Goal: Task Accomplishment & Management: Manage account settings

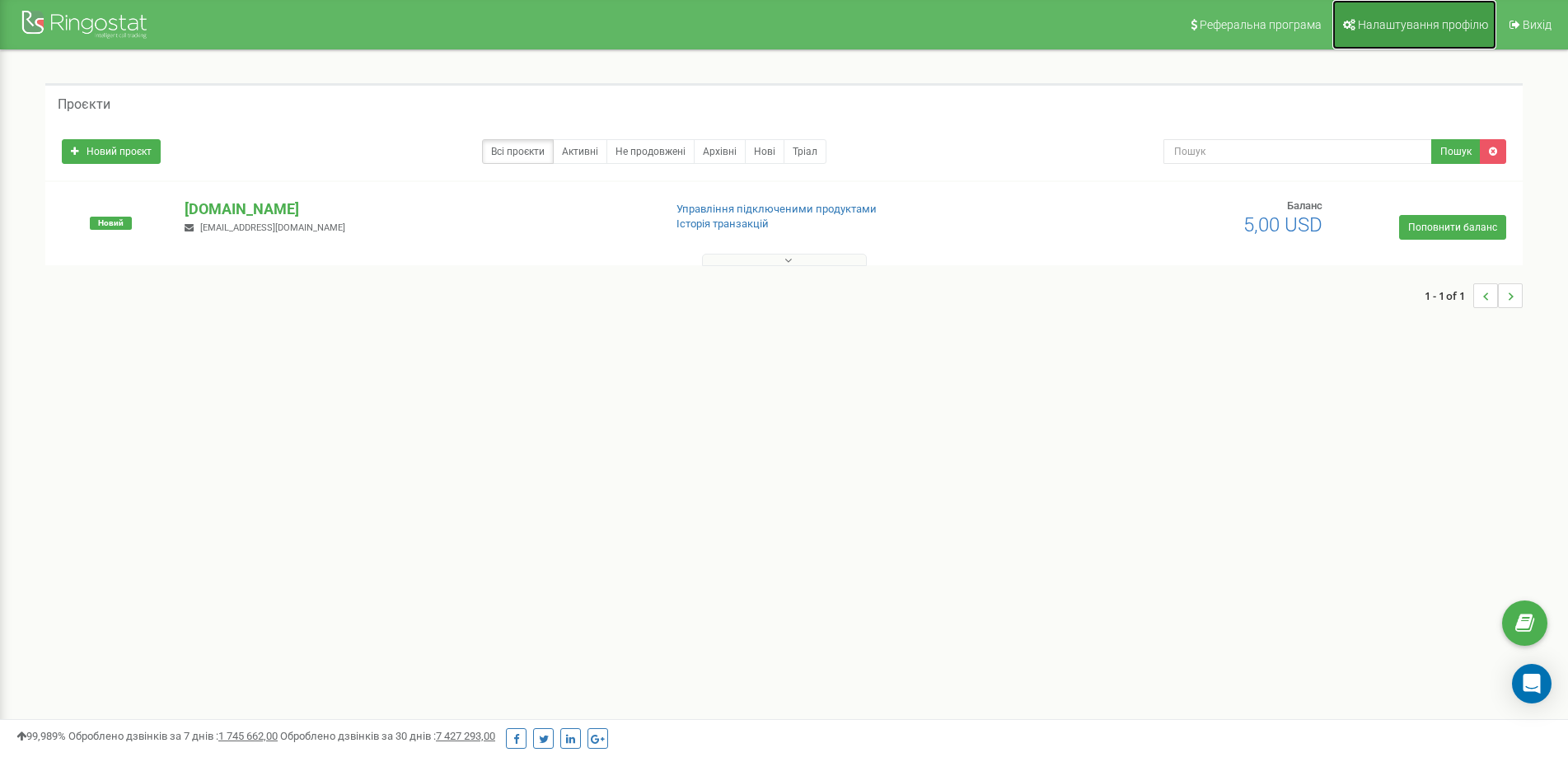
click at [1386, 30] on span "Налаштування профілю" at bounding box center [1423, 24] width 130 height 13
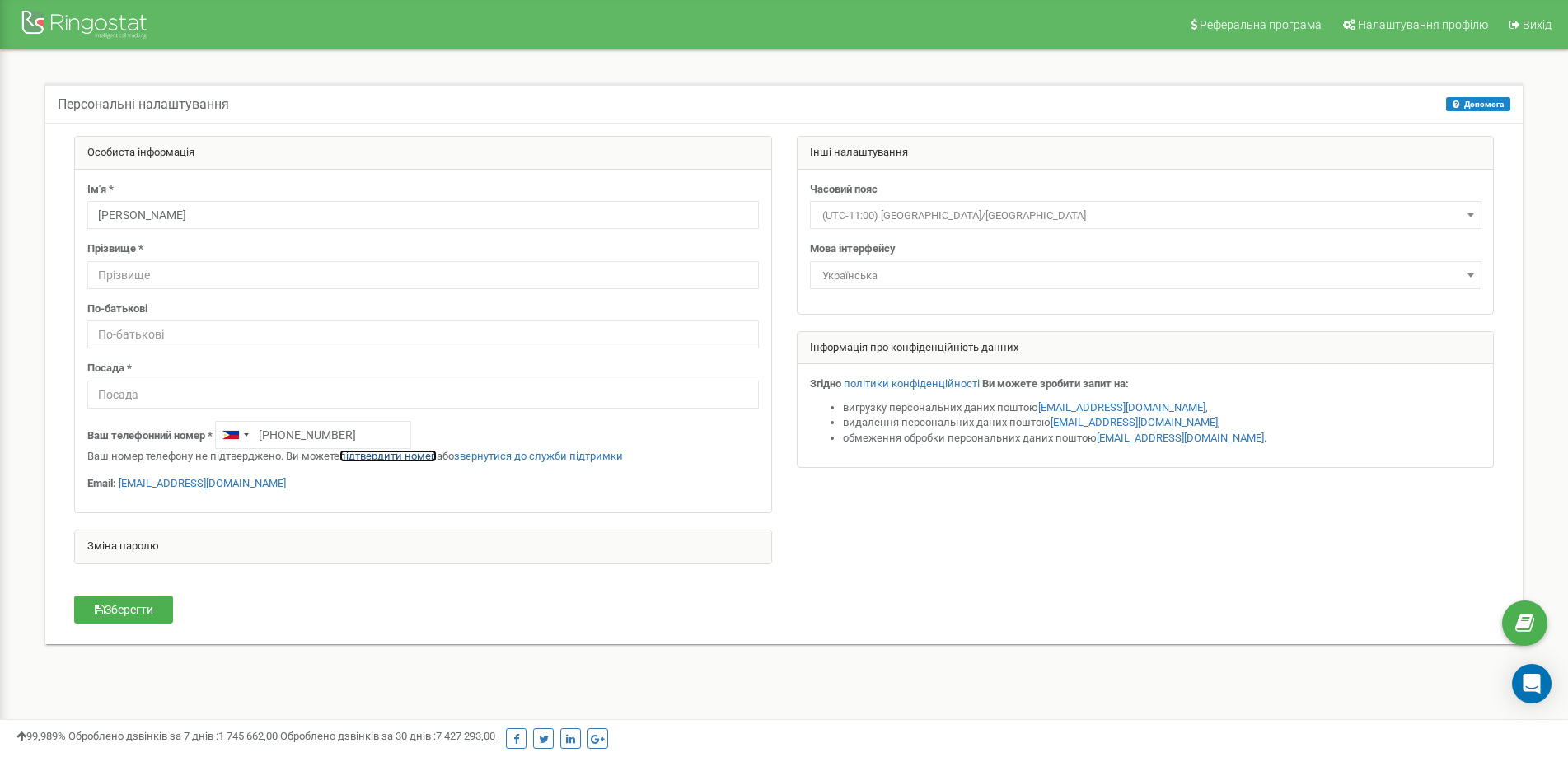
click at [382, 456] on link "підтвердити номер" at bounding box center [388, 456] width 97 height 12
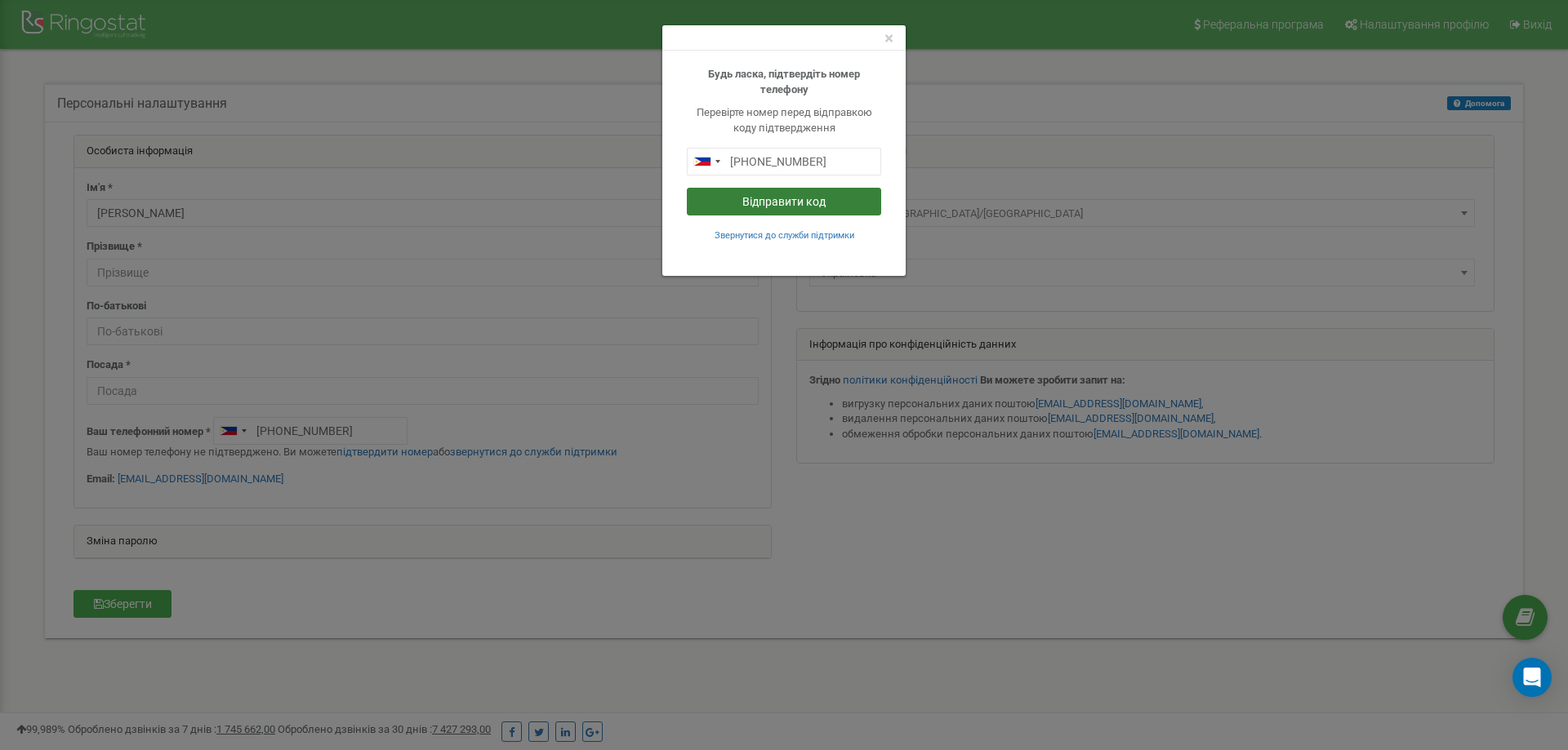
click at [771, 200] on button "Відправити код" at bounding box center [784, 201] width 194 height 28
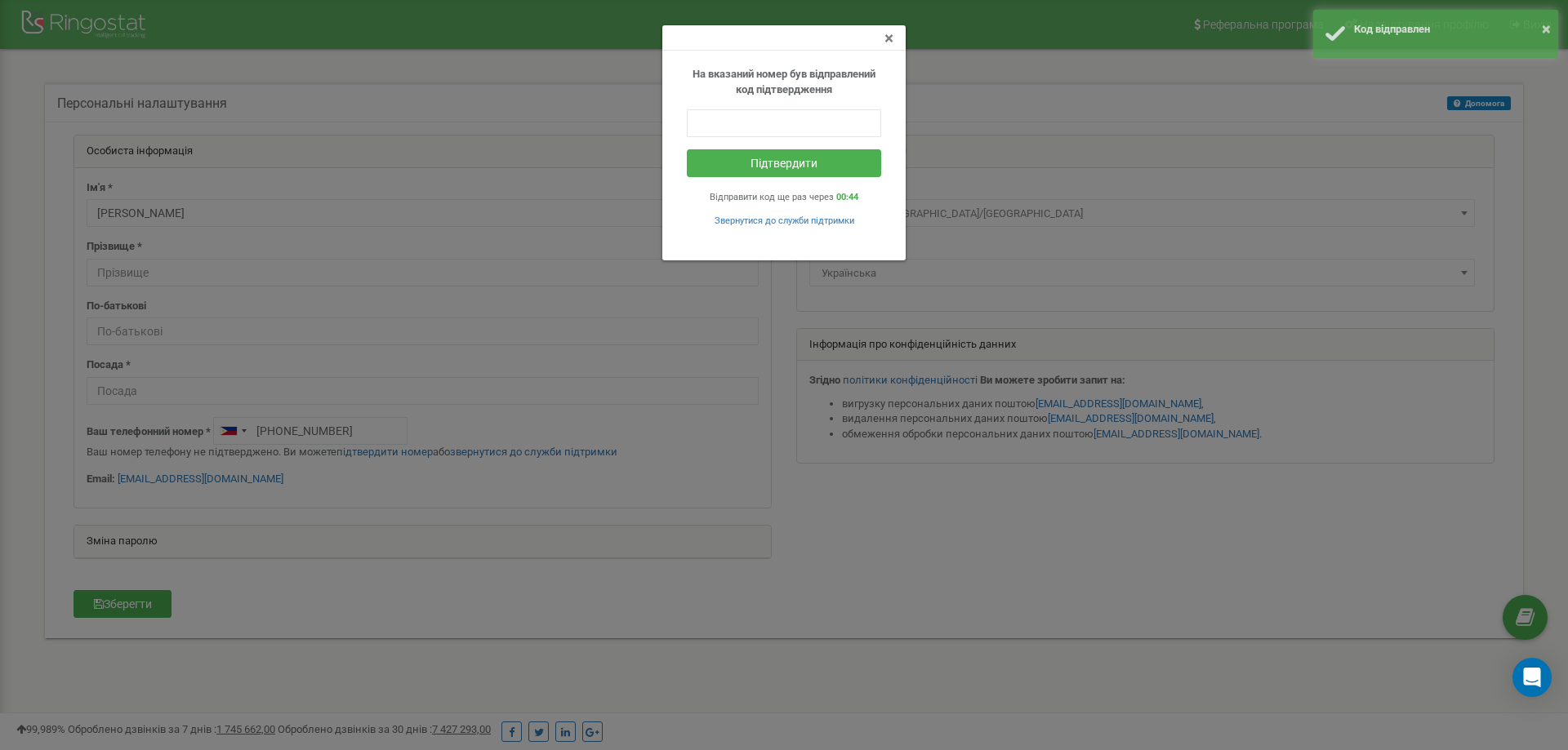
click at [887, 40] on span "×" at bounding box center [889, 38] width 9 height 20
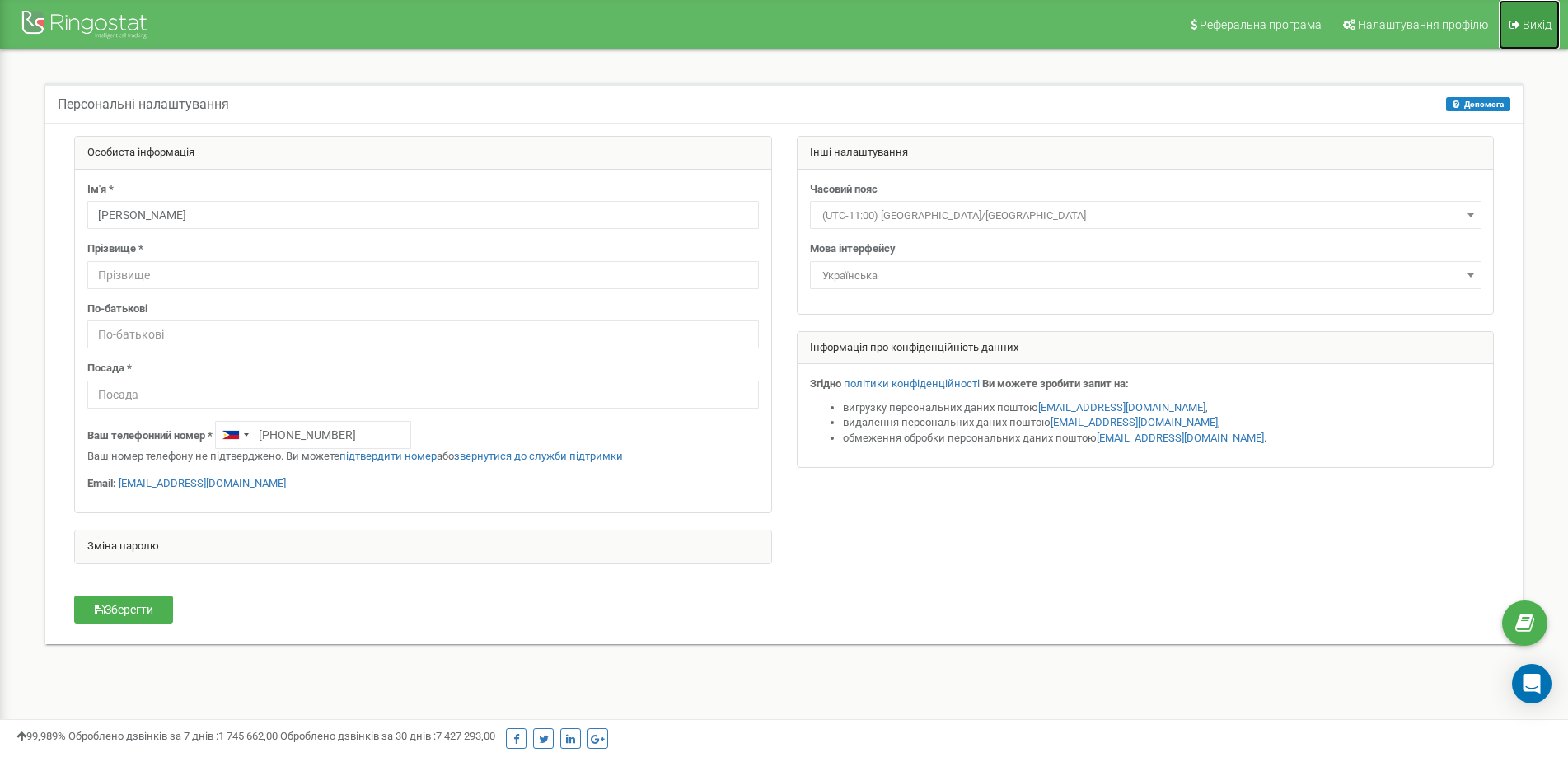
click at [1536, 26] on span "Вихід" at bounding box center [1536, 24] width 29 height 13
